Goal: Task Accomplishment & Management: Use online tool/utility

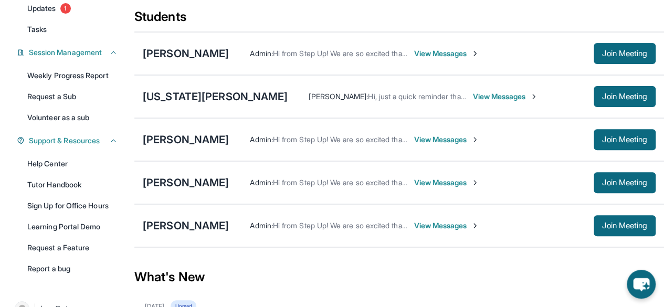
scroll to position [122, 0]
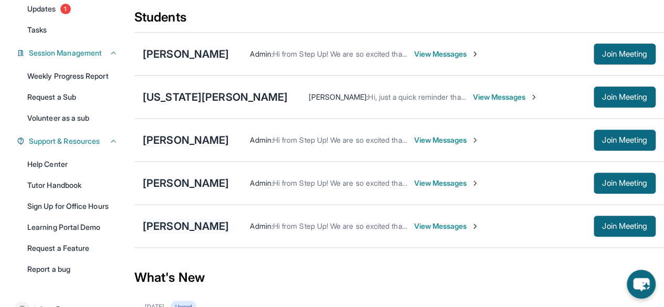
click at [211, 230] on div "[PERSON_NAME]" at bounding box center [186, 226] width 86 height 15
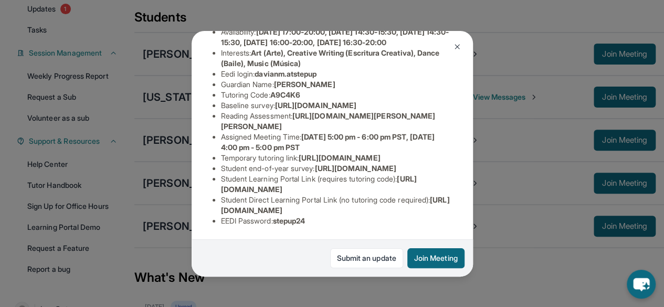
scroll to position [216, 384]
drag, startPoint x: 221, startPoint y: 72, endPoint x: 482, endPoint y: 94, distance: 261.8
click at [482, 94] on div "[PERSON_NAME] Guardian: [PERSON_NAME] Student Information [URL][DOMAIN_NAME] Pr…" at bounding box center [332, 153] width 664 height 307
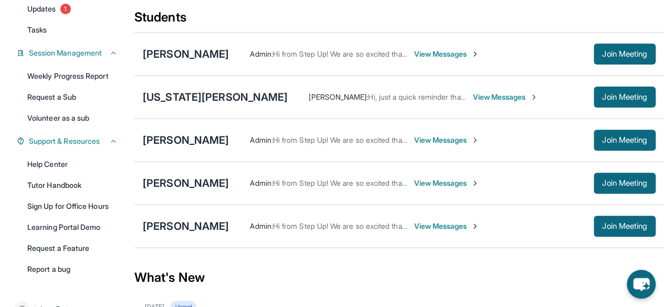
copy span "[URL][DOMAIN_NAME]"
click at [212, 230] on div "[PERSON_NAME]" at bounding box center [186, 226] width 86 height 15
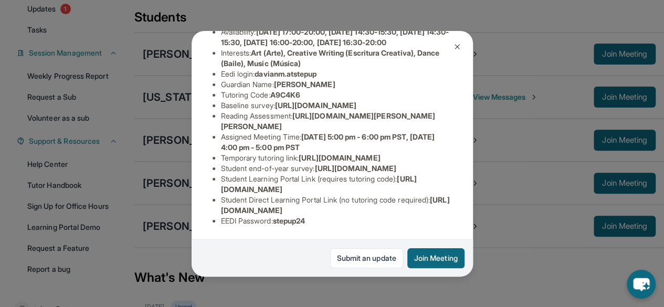
scroll to position [189, 0]
drag, startPoint x: 221, startPoint y: 98, endPoint x: 375, endPoint y: 110, distance: 154.2
drag, startPoint x: 375, startPoint y: 110, endPoint x: 356, endPoint y: 113, distance: 19.2
click at [356, 111] on li "Baseline survey : [URL][DOMAIN_NAME]" at bounding box center [336, 105] width 231 height 10
drag, startPoint x: 377, startPoint y: 111, endPoint x: 271, endPoint y: 115, distance: 106.1
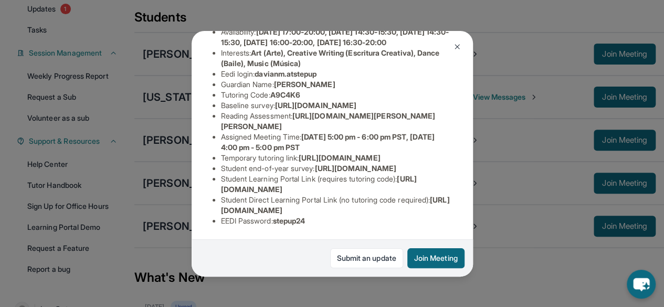
drag, startPoint x: 271, startPoint y: 115, endPoint x: 221, endPoint y: 101, distance: 51.7
click at [275, 101] on span "[URL][DOMAIN_NAME]" at bounding box center [315, 105] width 81 height 9
drag, startPoint x: 221, startPoint y: 101, endPoint x: 261, endPoint y: 106, distance: 40.6
drag, startPoint x: 261, startPoint y: 106, endPoint x: 215, endPoint y: 99, distance: 46.6
click at [215, 99] on ul "Preferred Language of Guardian: English District: Rocketship Public Schools Gra…" at bounding box center [332, 100] width 239 height 252
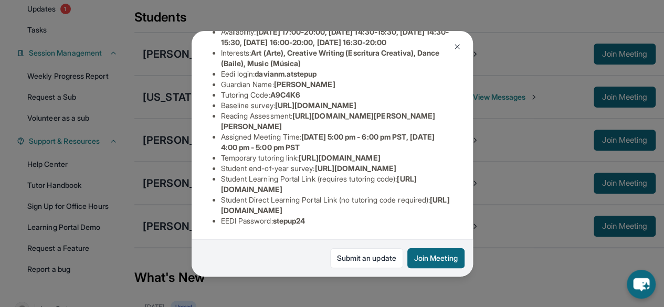
drag, startPoint x: 219, startPoint y: 100, endPoint x: 205, endPoint y: 101, distance: 14.2
click at [205, 101] on div "[PERSON_NAME] Guardian: [PERSON_NAME] Student Information [URL][DOMAIN_NAME] Pr…" at bounding box center [332, 154] width 281 height 246
drag, startPoint x: 220, startPoint y: 99, endPoint x: 402, endPoint y: 111, distance: 182.0
drag, startPoint x: 402, startPoint y: 111, endPoint x: 364, endPoint y: 110, distance: 37.8
click at [364, 110] on li "Baseline survey : [URL][DOMAIN_NAME]" at bounding box center [336, 105] width 231 height 10
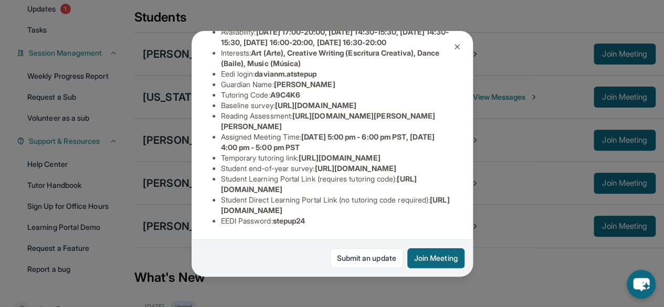
drag, startPoint x: 364, startPoint y: 110, endPoint x: 219, endPoint y: 105, distance: 145.0
drag, startPoint x: 219, startPoint y: 105, endPoint x: 196, endPoint y: 105, distance: 23.1
click at [196, 105] on div "[PERSON_NAME] Guardian: [PERSON_NAME] Student Information [URL][DOMAIN_NAME] Pr…" at bounding box center [332, 154] width 281 height 246
click at [275, 102] on span "[URL][DOMAIN_NAME]" at bounding box center [315, 105] width 81 height 9
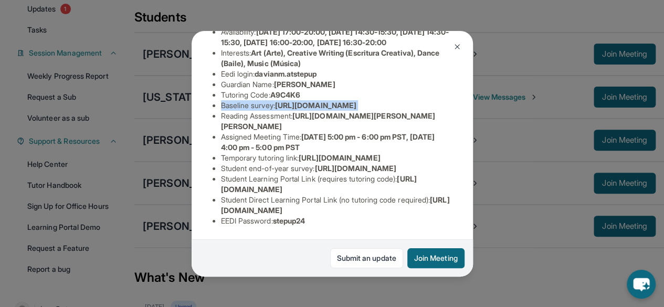
click at [275, 102] on span "[URL][DOMAIN_NAME]" at bounding box center [315, 105] width 81 height 9
click at [457, 45] on img at bounding box center [457, 47] width 8 height 8
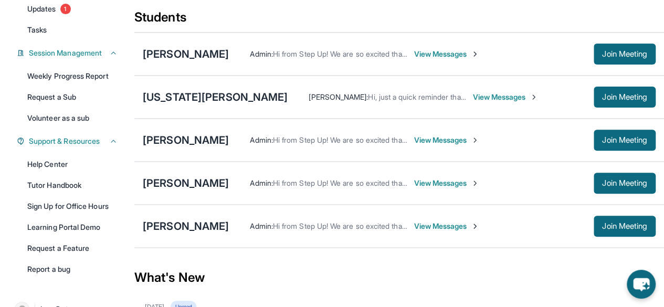
scroll to position [160, 0]
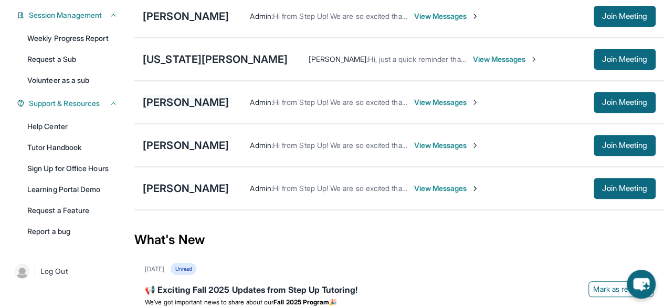
click at [196, 109] on div "[PERSON_NAME]" at bounding box center [186, 102] width 86 height 15
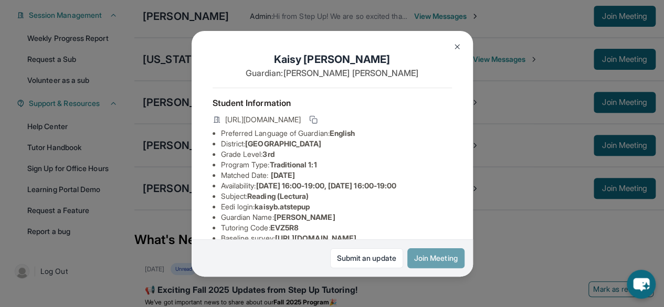
click at [443, 250] on button "Join Meeting" at bounding box center [435, 258] width 57 height 20
